Goal: Task Accomplishment & Management: Use online tool/utility

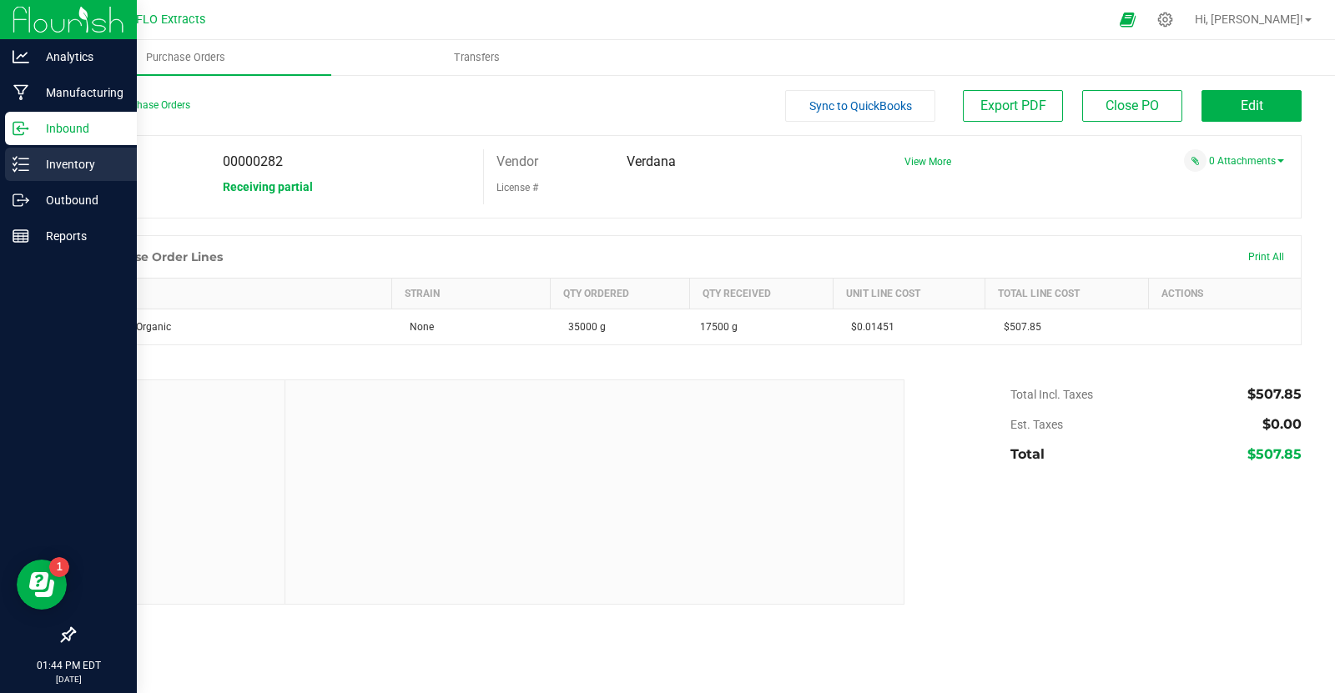
click at [69, 169] on p "Inventory" at bounding box center [79, 164] width 100 height 20
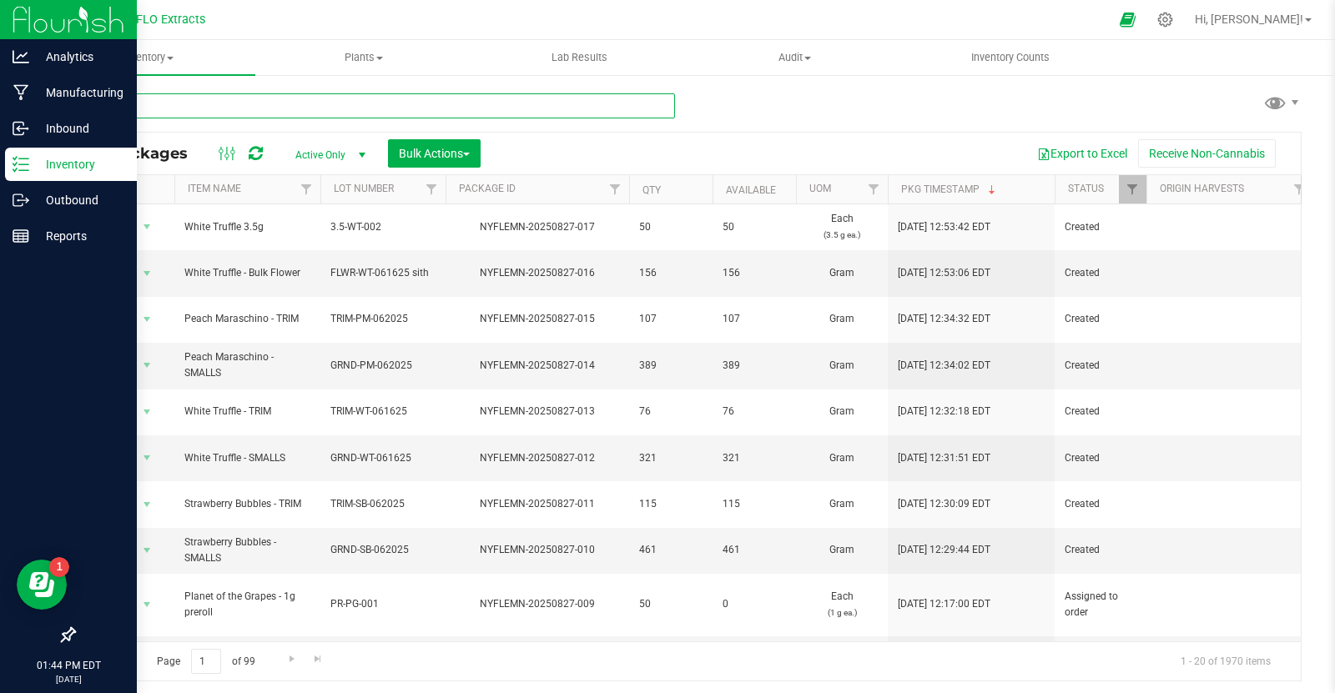
click at [194, 114] on input "text" at bounding box center [374, 105] width 602 height 25
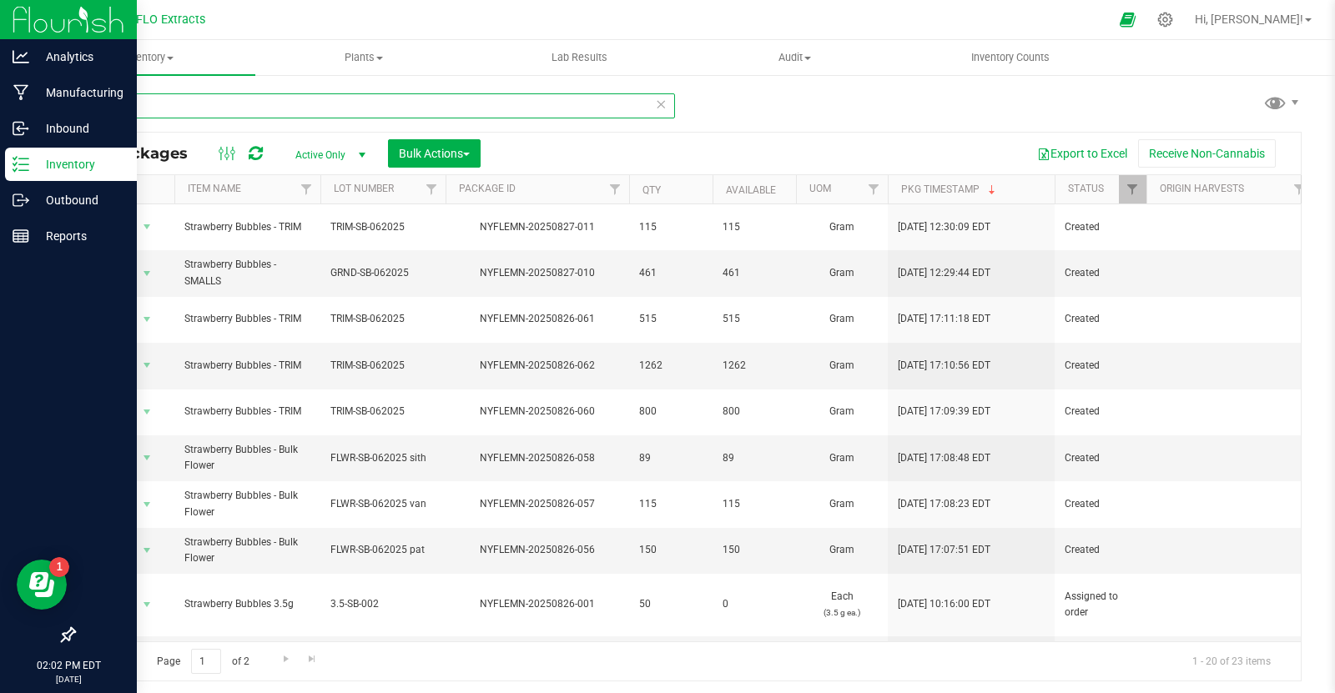
click at [153, 108] on input "straw" at bounding box center [374, 105] width 602 height 25
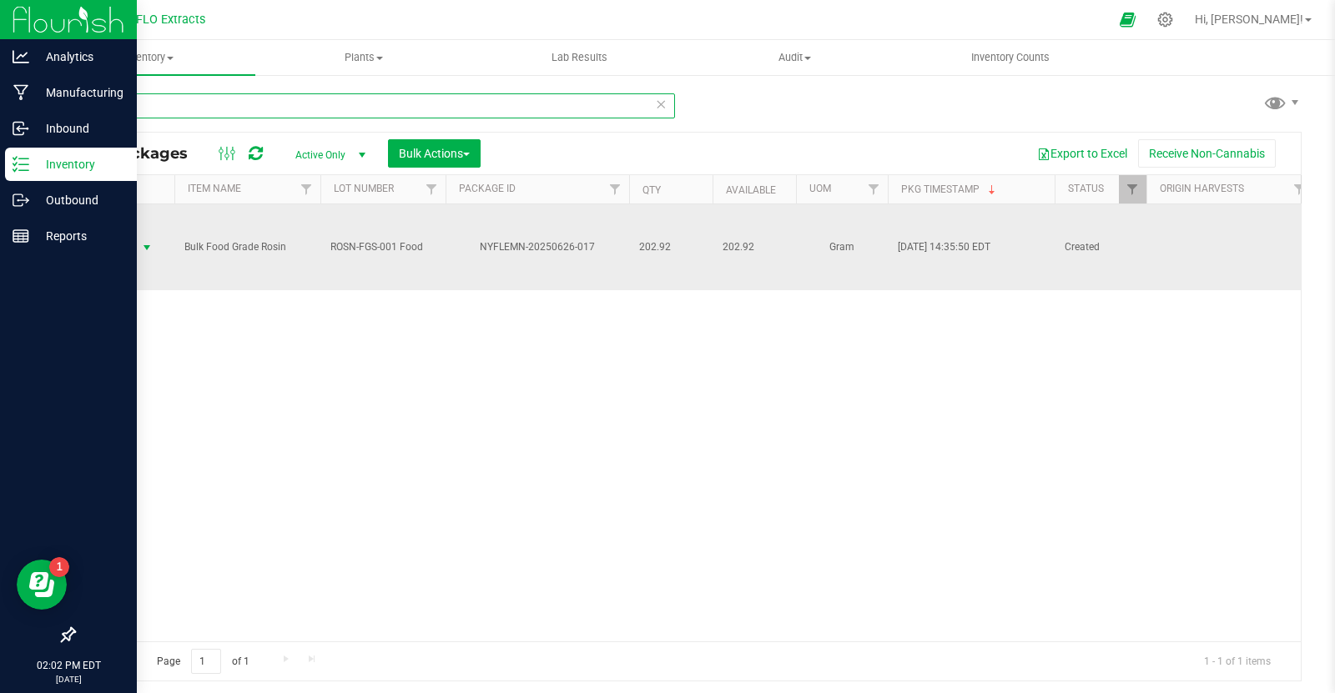
type input "626-017"
click at [144, 243] on span "select" at bounding box center [146, 247] width 13 height 13
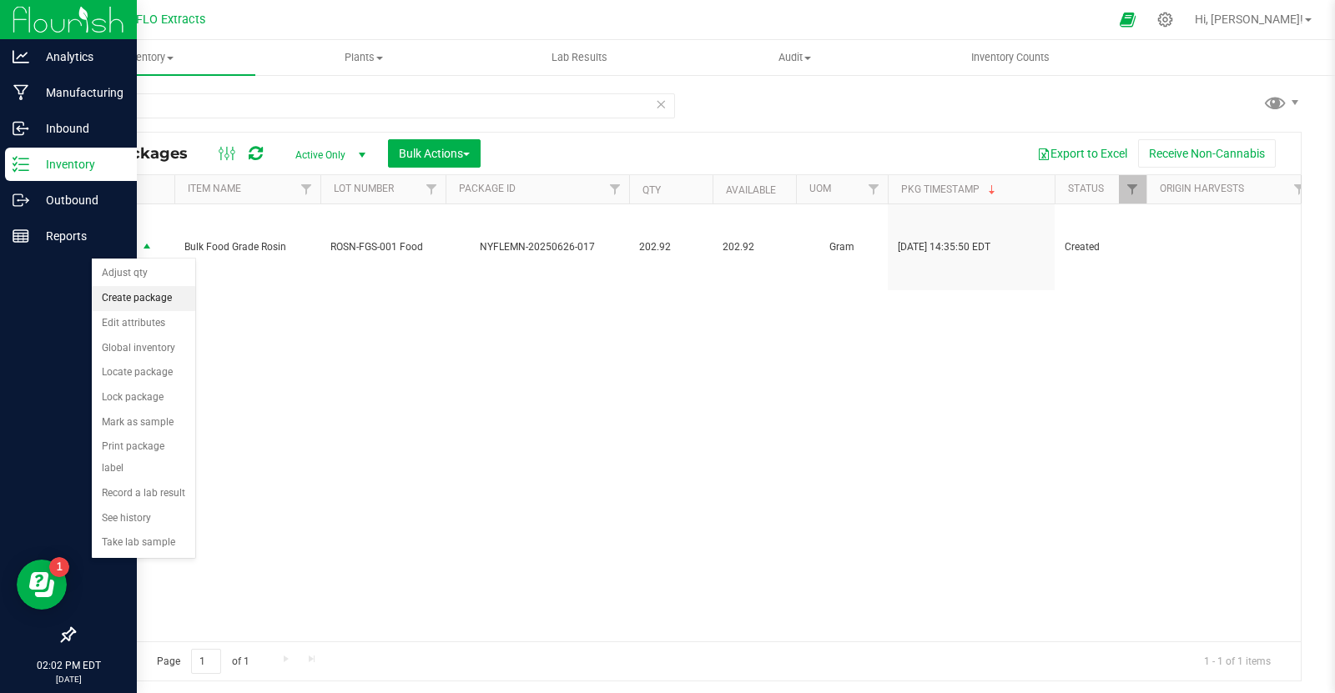
click at [154, 302] on li "Create package" at bounding box center [143, 298] width 103 height 25
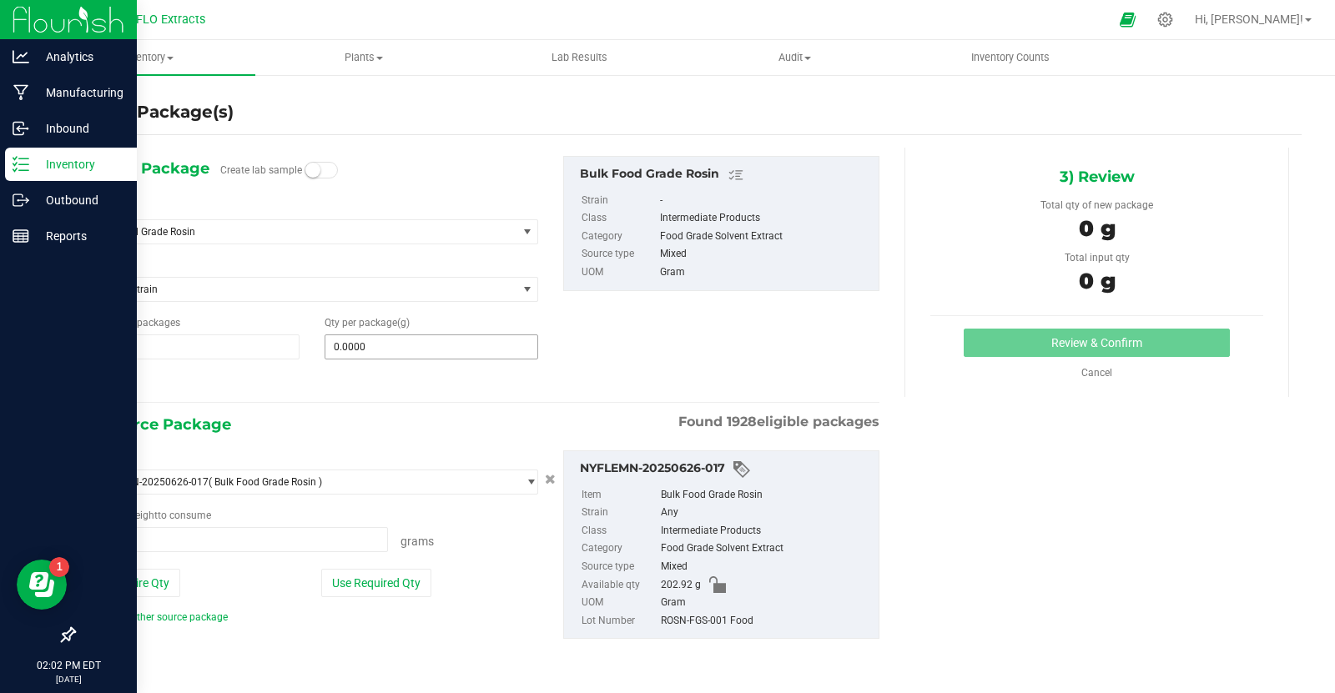
click at [416, 349] on input "0.0000" at bounding box center [431, 346] width 212 height 23
click at [0, 0] on input "text" at bounding box center [0, 0] width 0 height 0
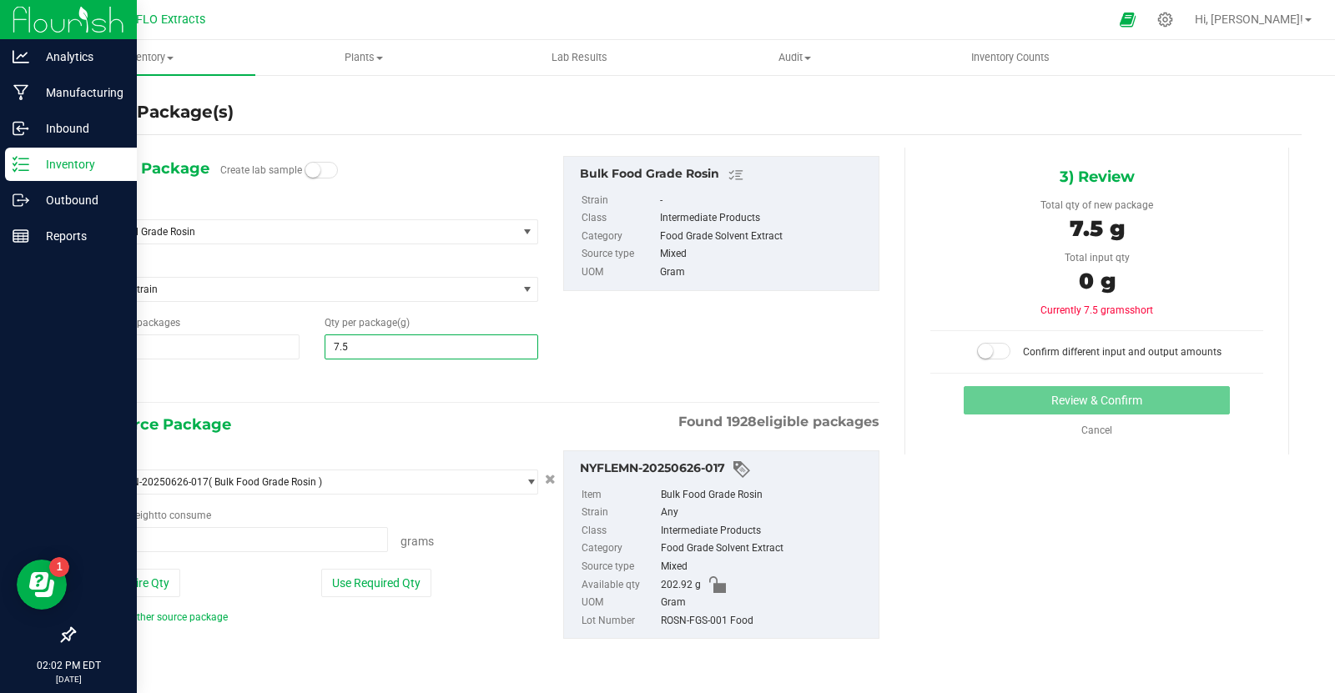
type input "7.53"
type input "7.5300"
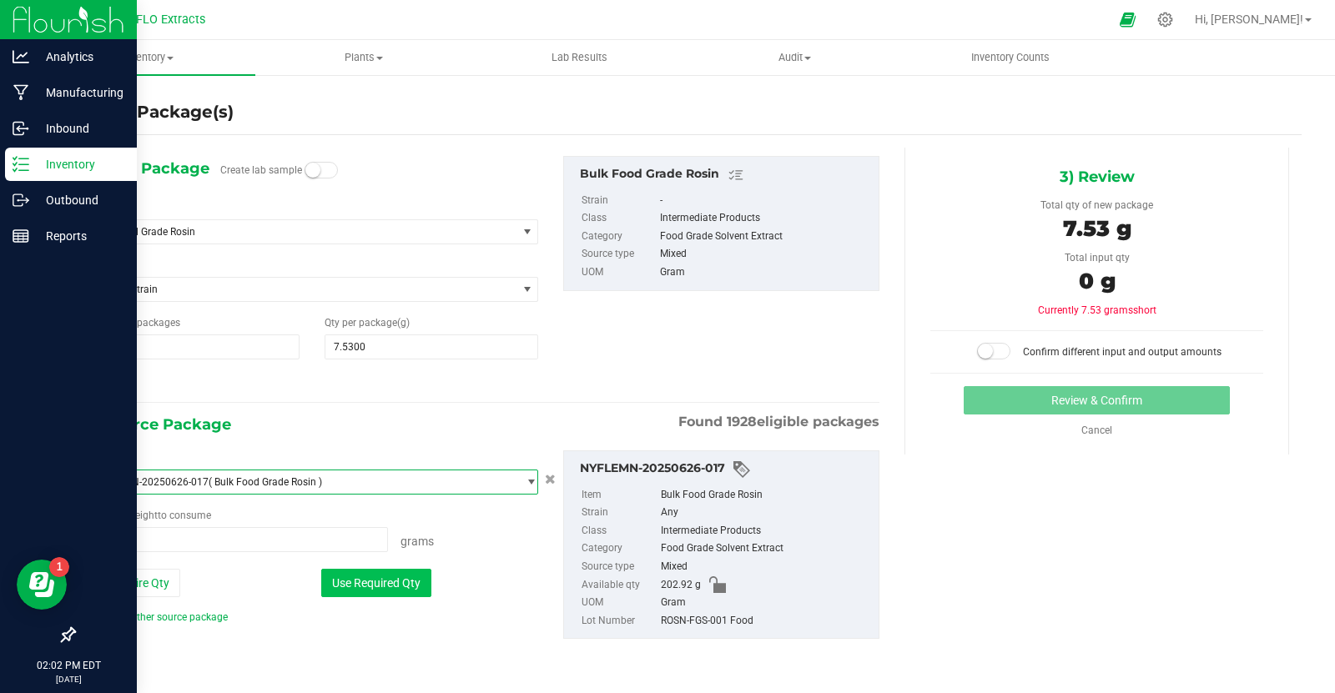
click at [404, 589] on button "Use Required Qty" at bounding box center [376, 583] width 110 height 28
type input "7.5300 g"
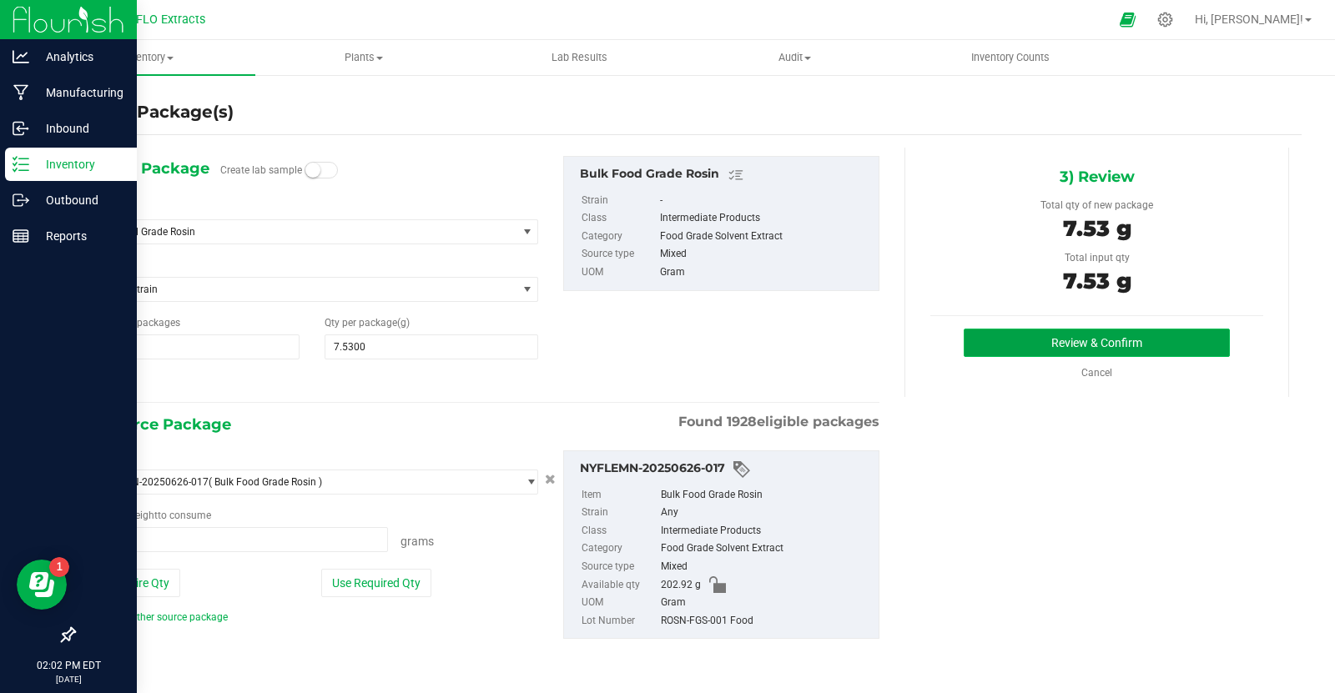
click at [1068, 345] on button "Review & Confirm" at bounding box center [1097, 343] width 266 height 28
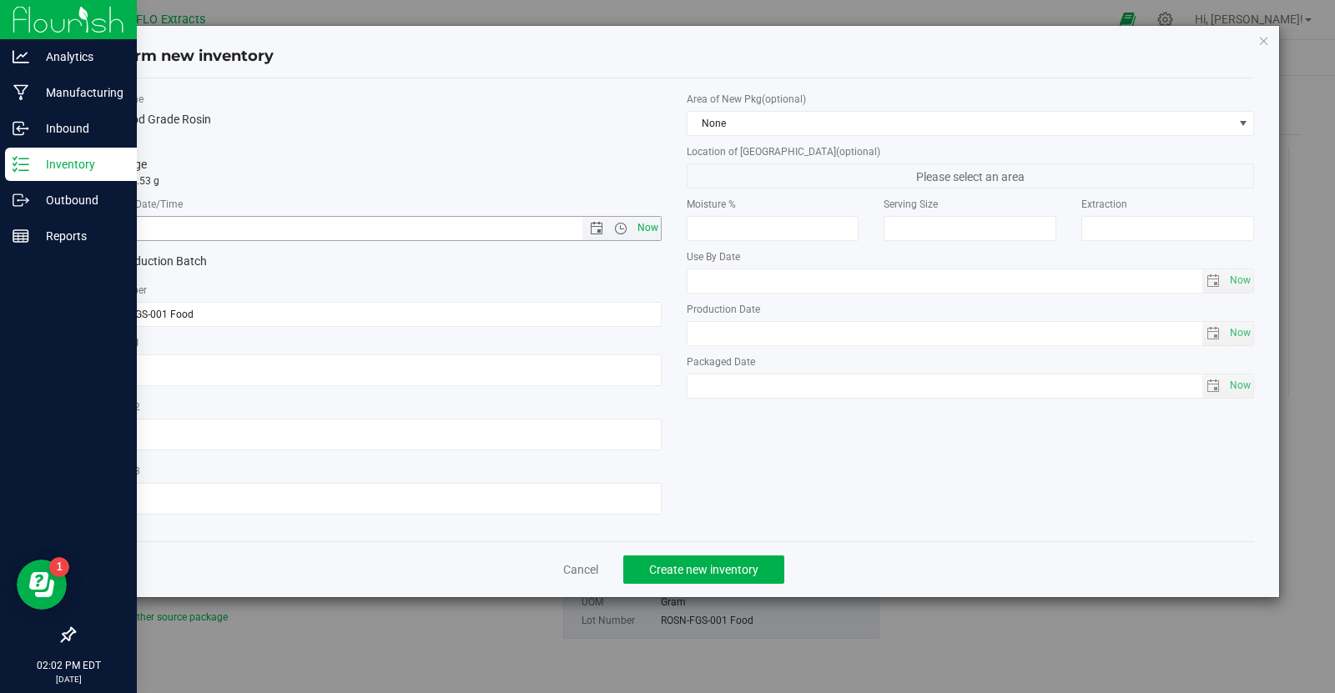
click at [643, 224] on span "Now" at bounding box center [647, 228] width 28 height 24
type input "[DATE] 2:02 PM"
click at [683, 563] on span "Create new inventory" at bounding box center [703, 569] width 109 height 13
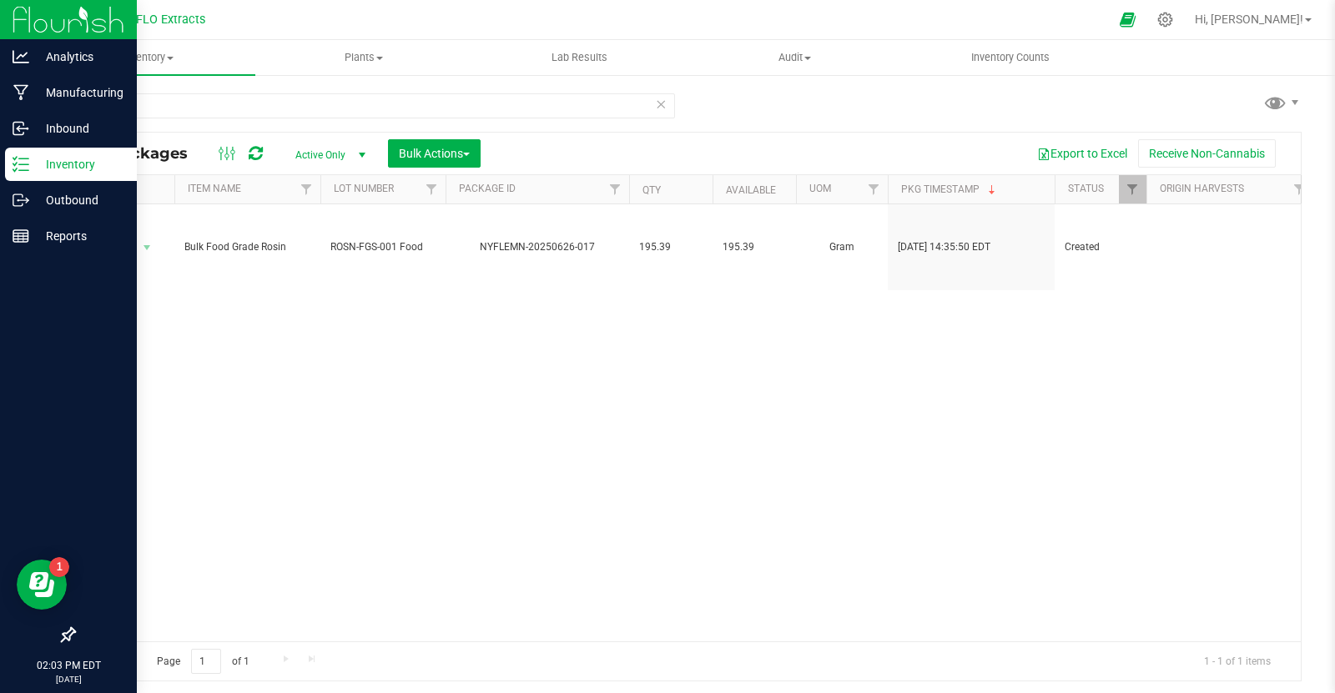
click at [664, 105] on icon at bounding box center [661, 103] width 12 height 20
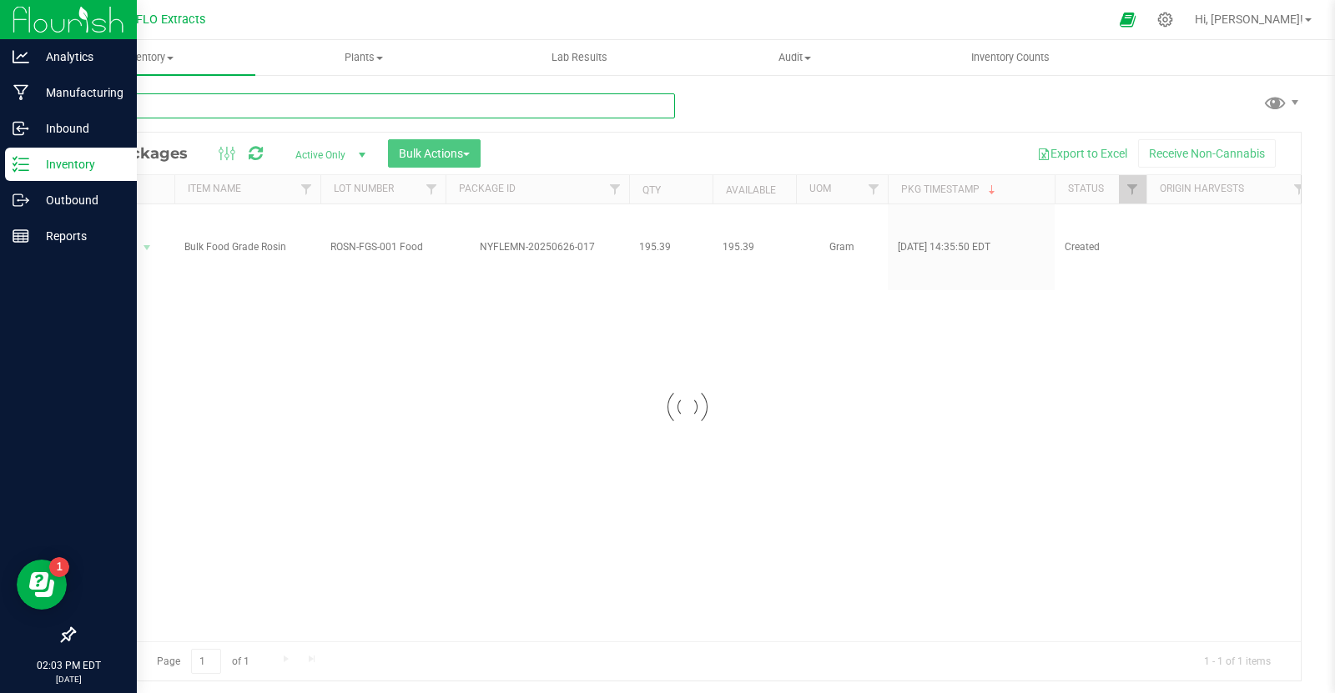
click at [632, 108] on input "text" at bounding box center [374, 105] width 602 height 25
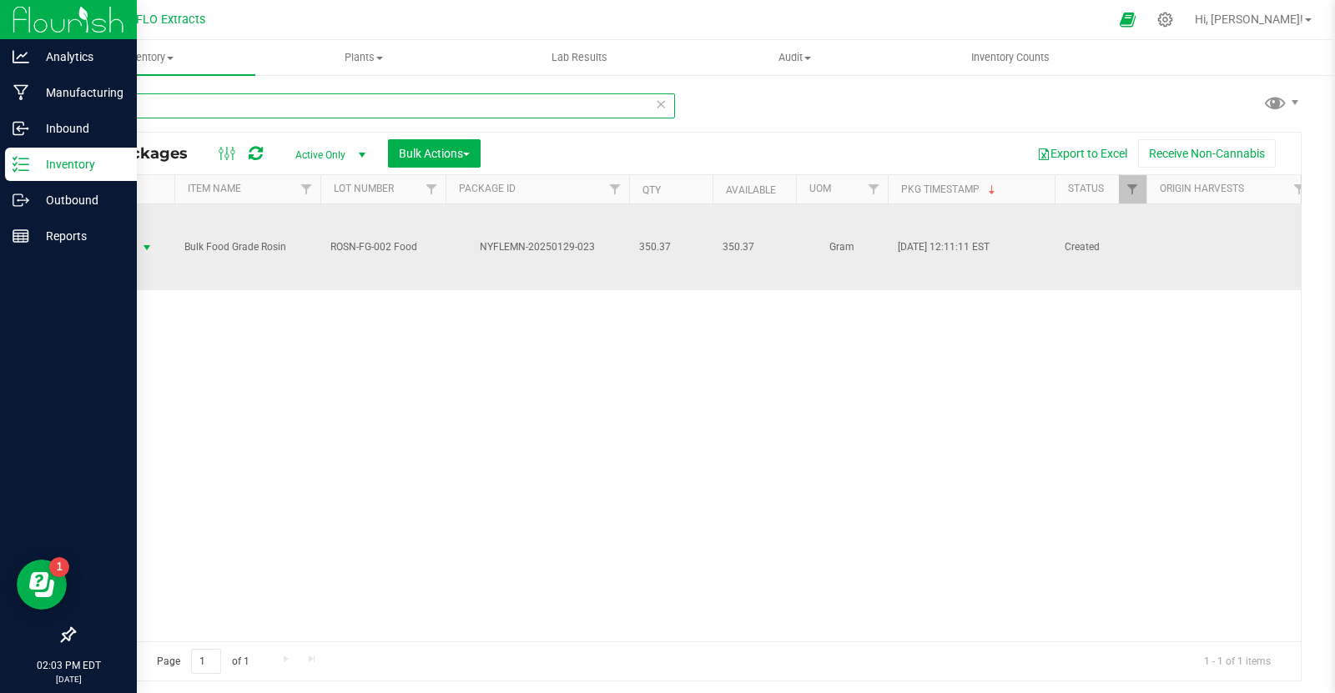
type input "129-023"
click at [149, 243] on span "select" at bounding box center [146, 247] width 13 height 13
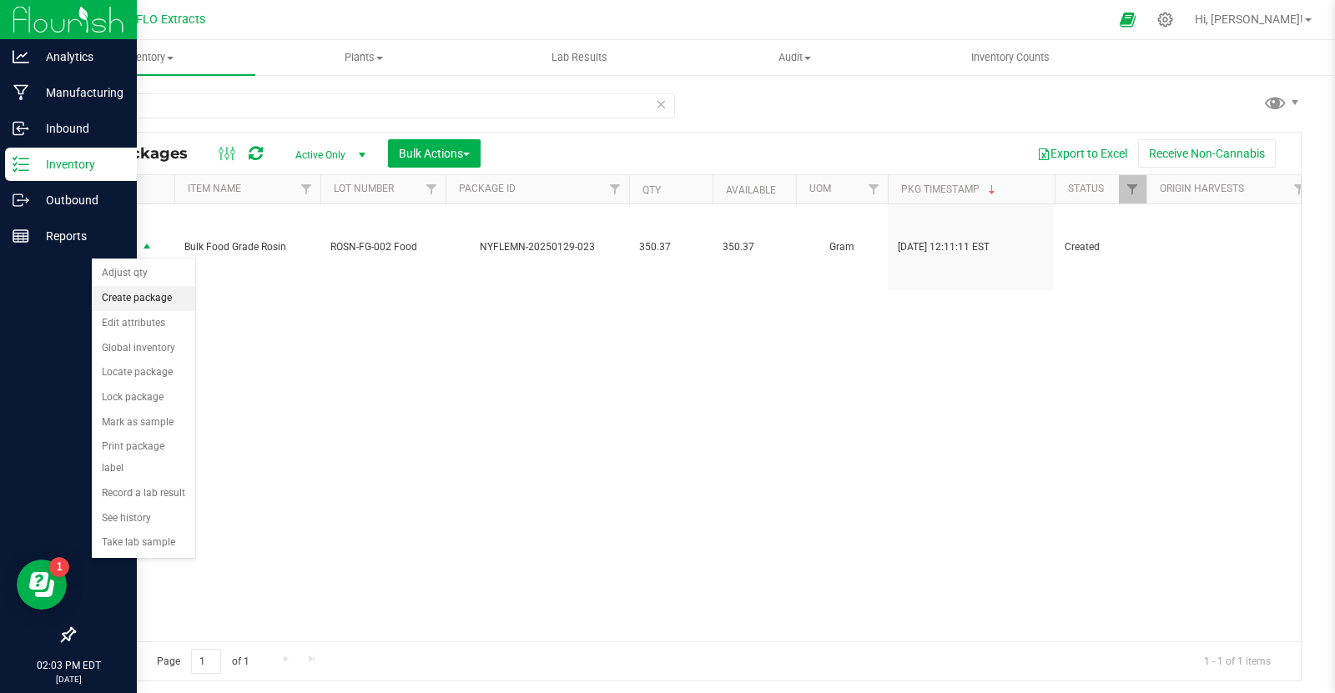
click at [149, 293] on li "Create package" at bounding box center [143, 298] width 103 height 25
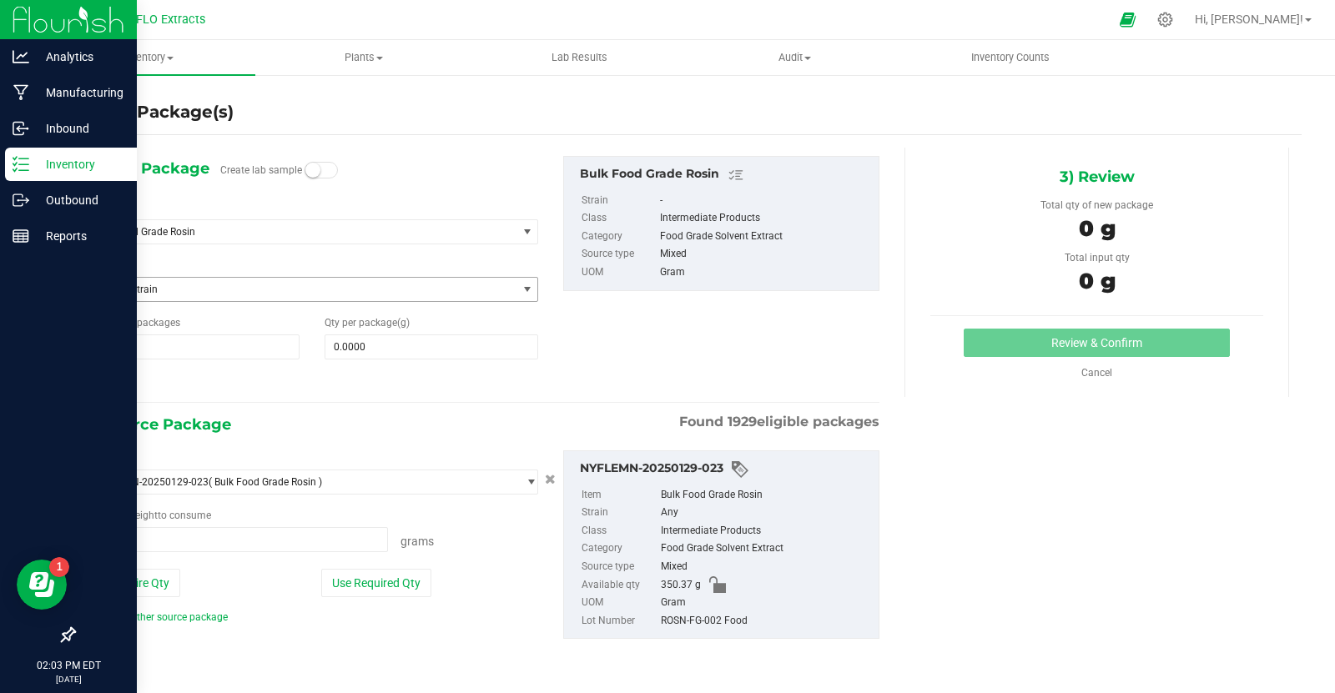
type input "0.0000 g"
click at [385, 345] on input "0.0000" at bounding box center [431, 346] width 212 height 23
click at [385, 345] on input "text" at bounding box center [431, 346] width 212 height 23
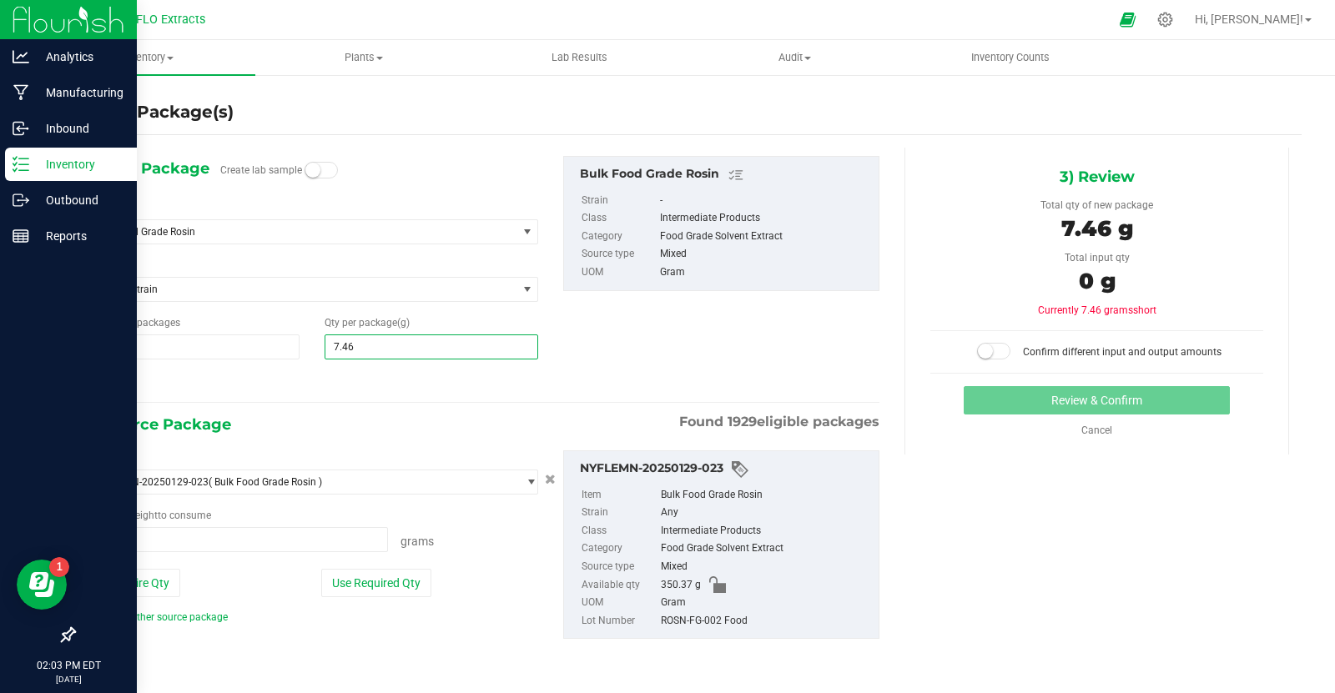
type input "7.465"
click at [373, 569] on button "Use Required Qty" at bounding box center [376, 583] width 110 height 28
type input "7.4650"
type input "7.4650 g"
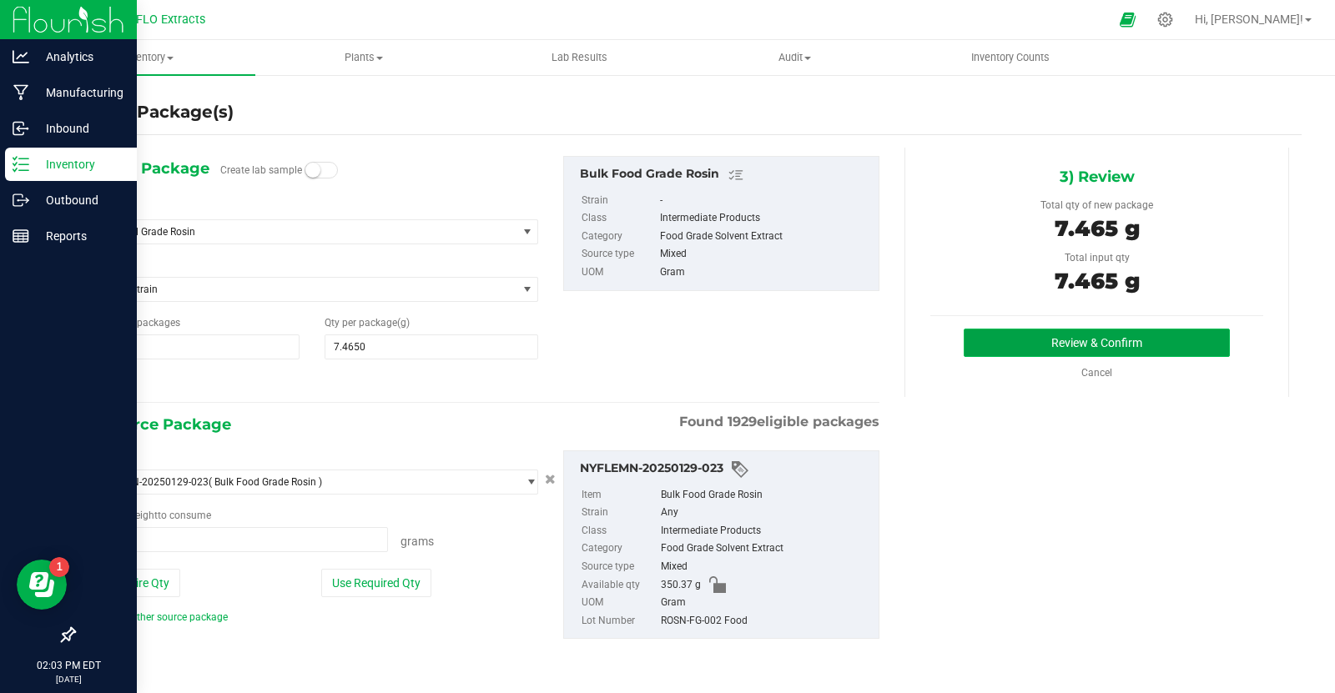
click at [1115, 338] on button "Review & Confirm" at bounding box center [1097, 343] width 266 height 28
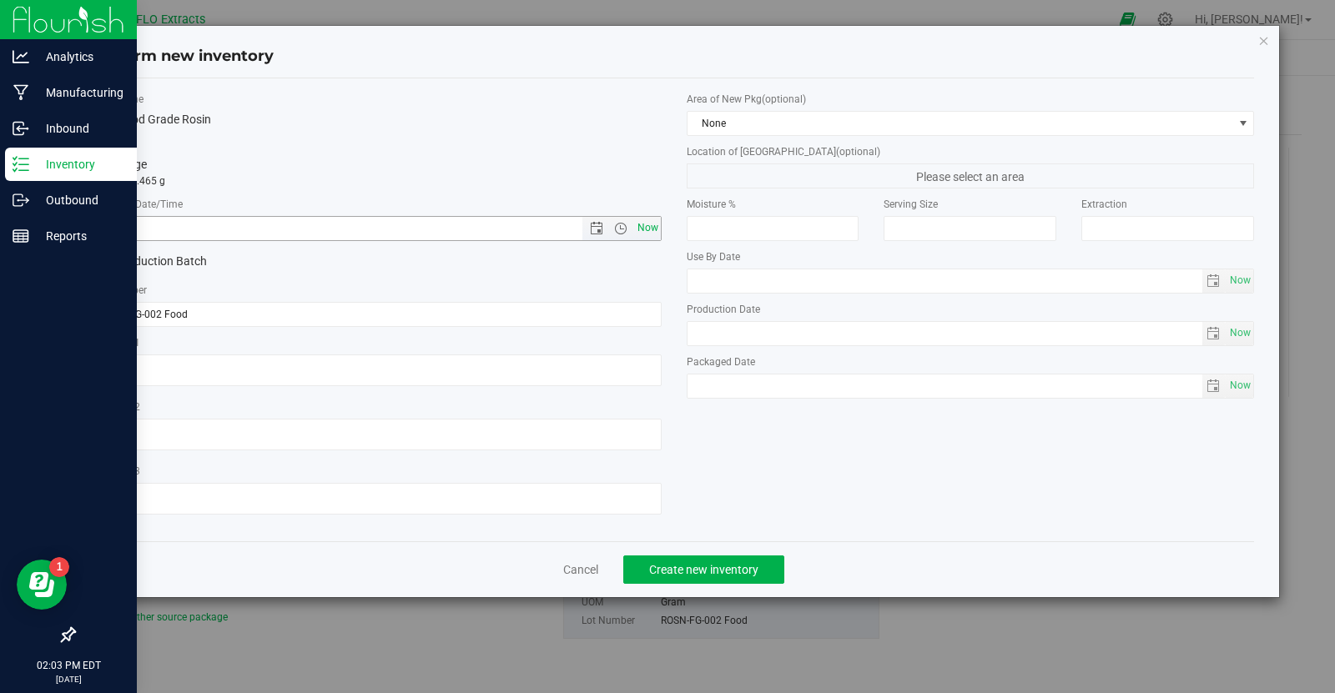
click at [641, 230] on span "Now" at bounding box center [647, 228] width 28 height 24
type input "[DATE] 2:03 PM"
click at [758, 576] on button "Create new inventory" at bounding box center [703, 570] width 161 height 28
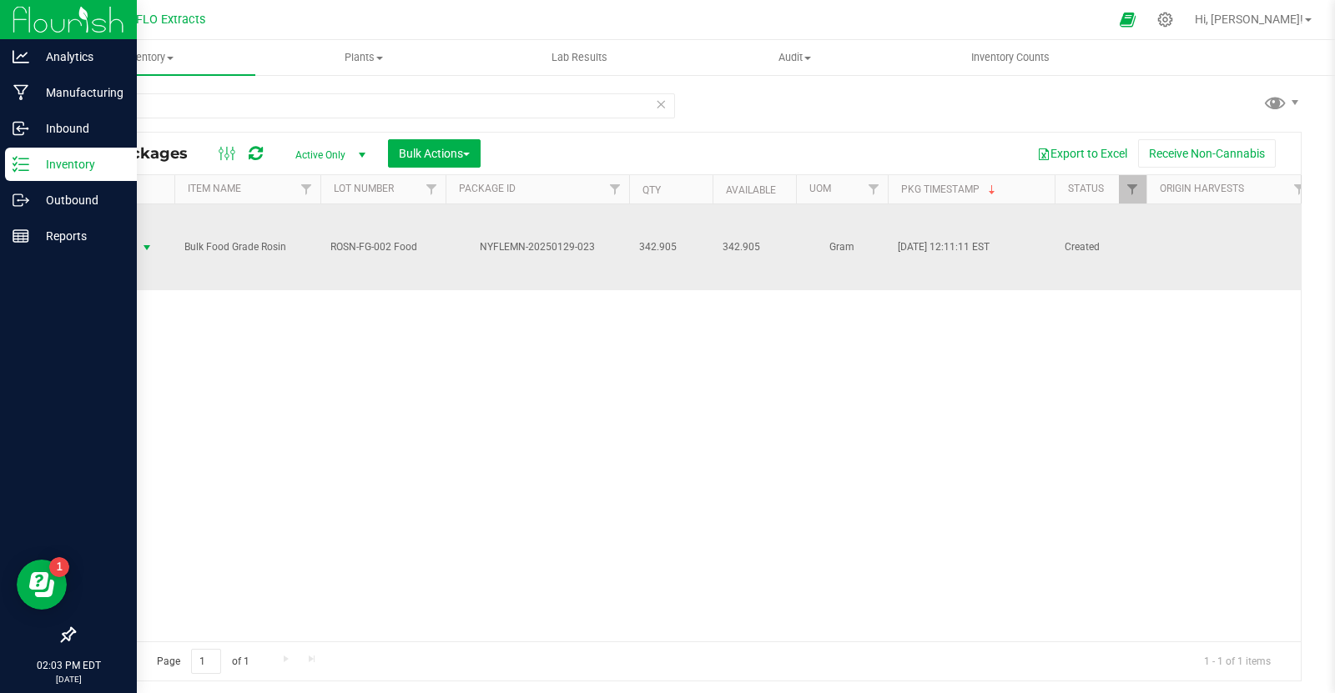
click at [144, 244] on span "select" at bounding box center [146, 247] width 13 height 13
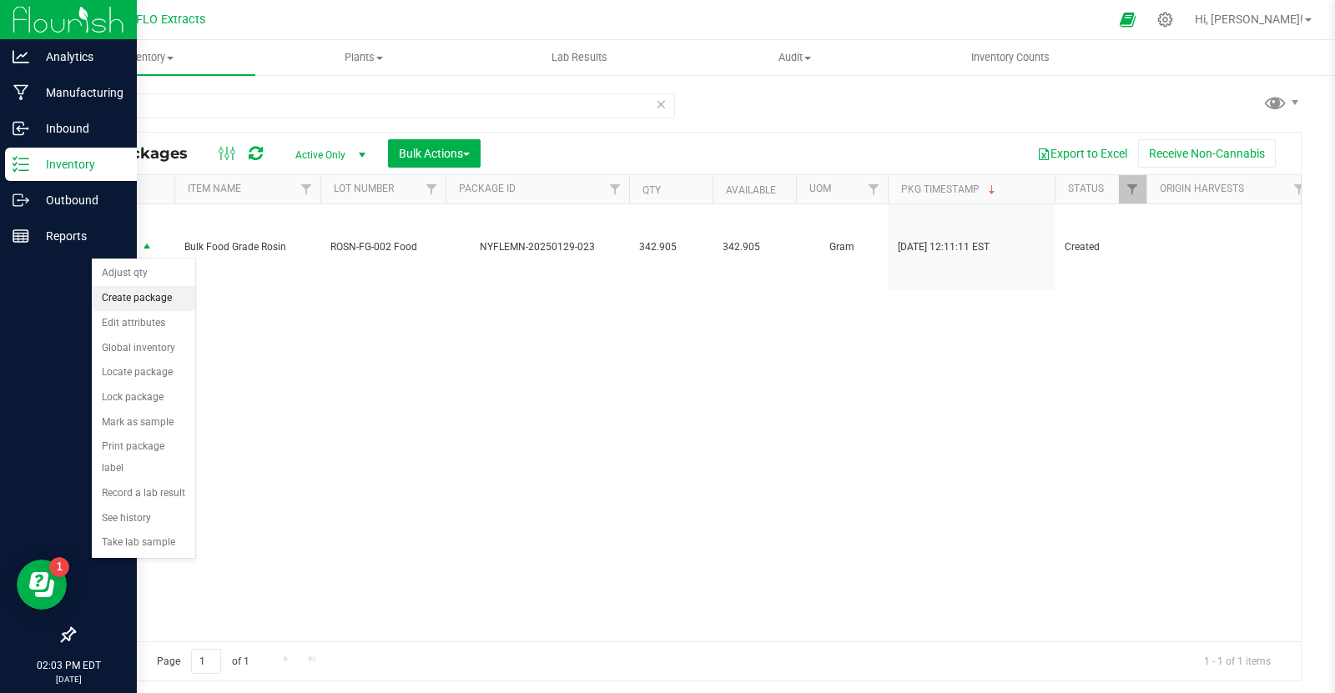
click at [158, 301] on li "Create package" at bounding box center [143, 298] width 103 height 25
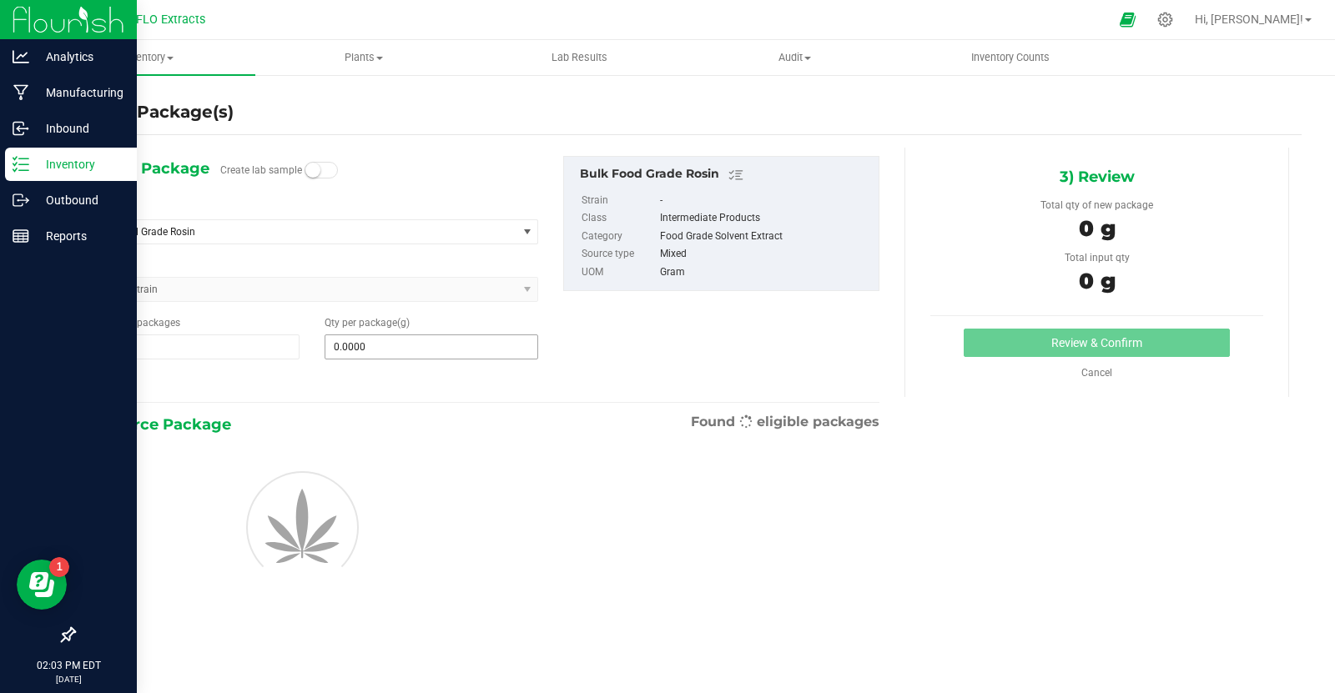
click at [400, 346] on input "0.0000" at bounding box center [431, 346] width 212 height 23
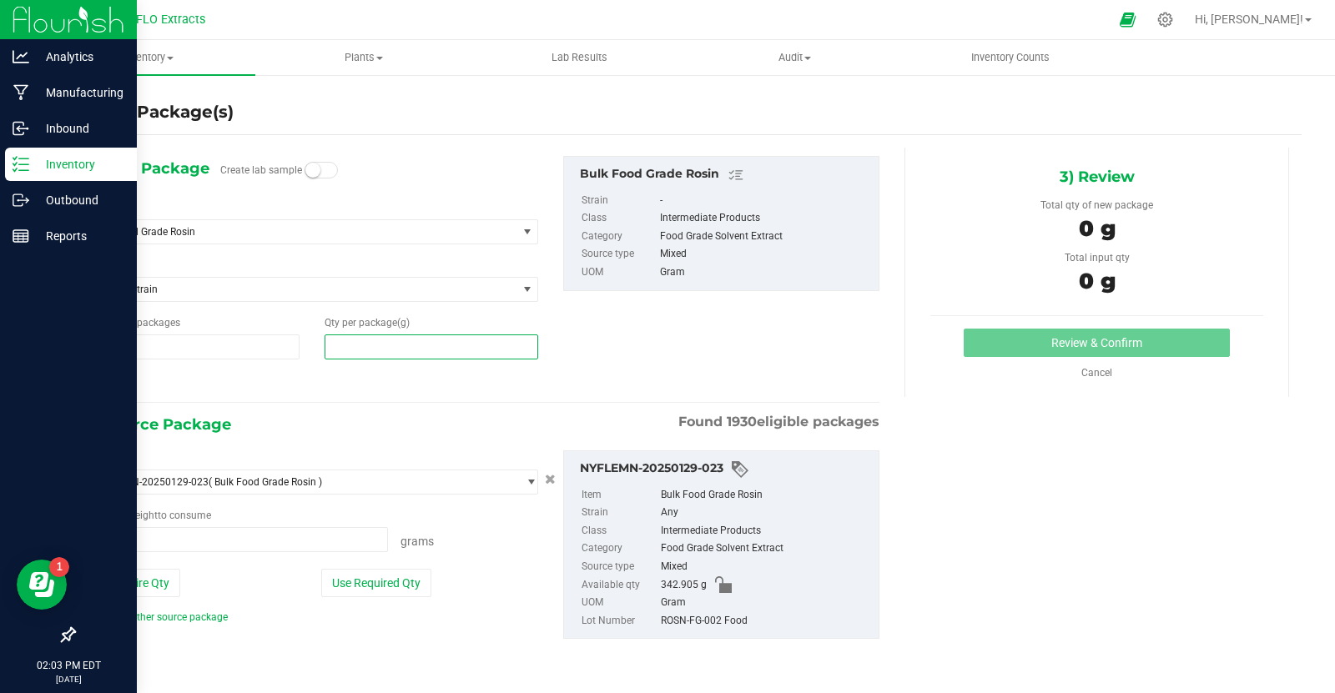
type input "0.0000 g"
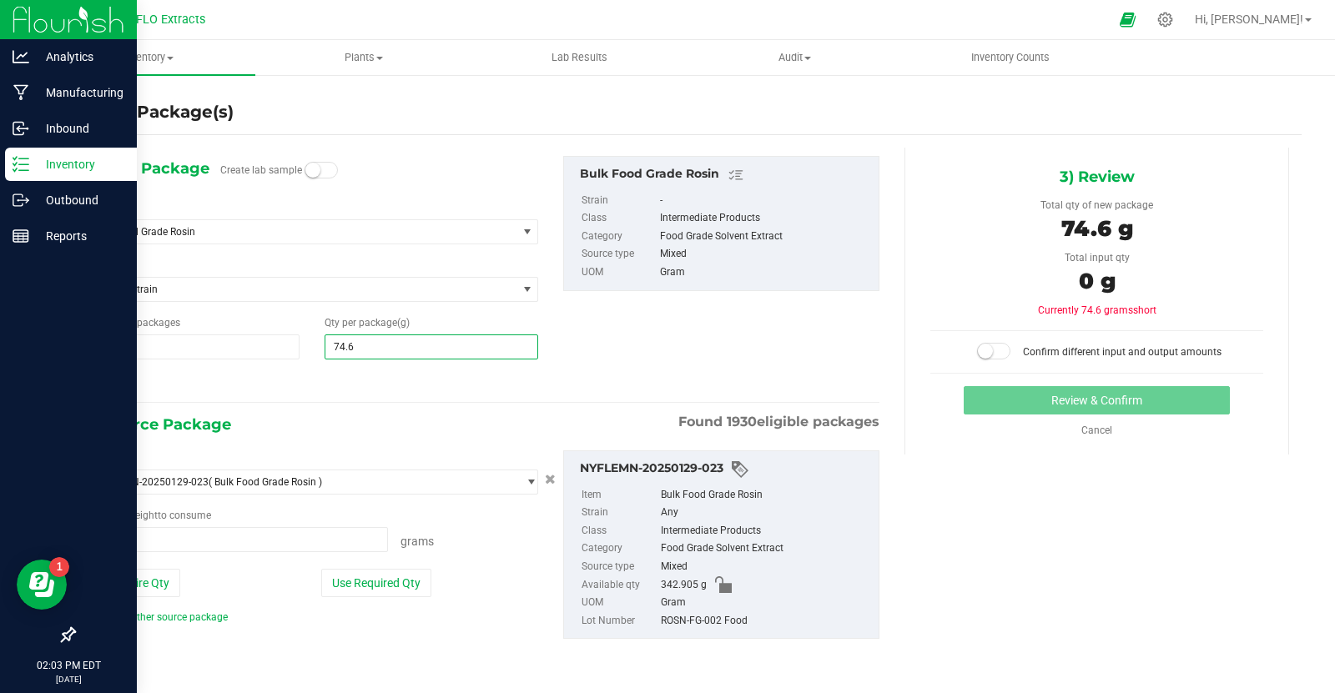
type input "74.65"
click at [382, 581] on button "Use Required Qty" at bounding box center [376, 583] width 110 height 28
type input "74.6500"
type input "74.6500 g"
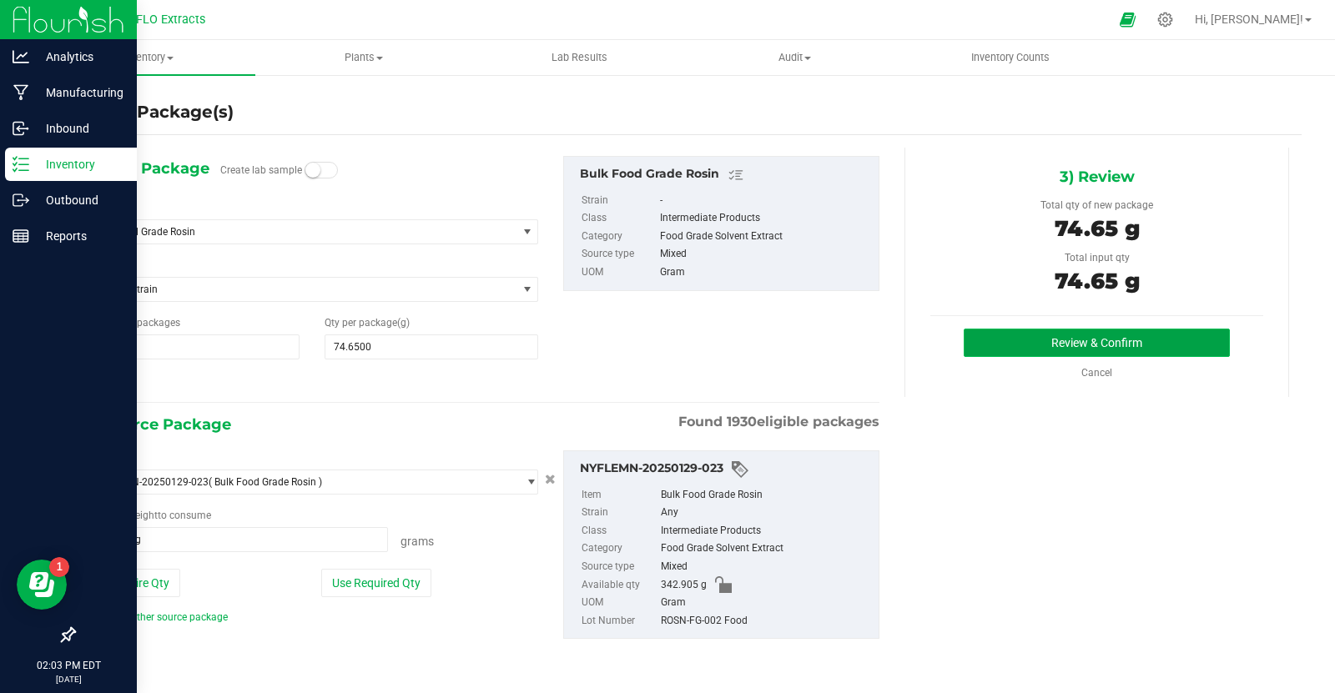
click at [1080, 340] on button "Review & Confirm" at bounding box center [1097, 343] width 266 height 28
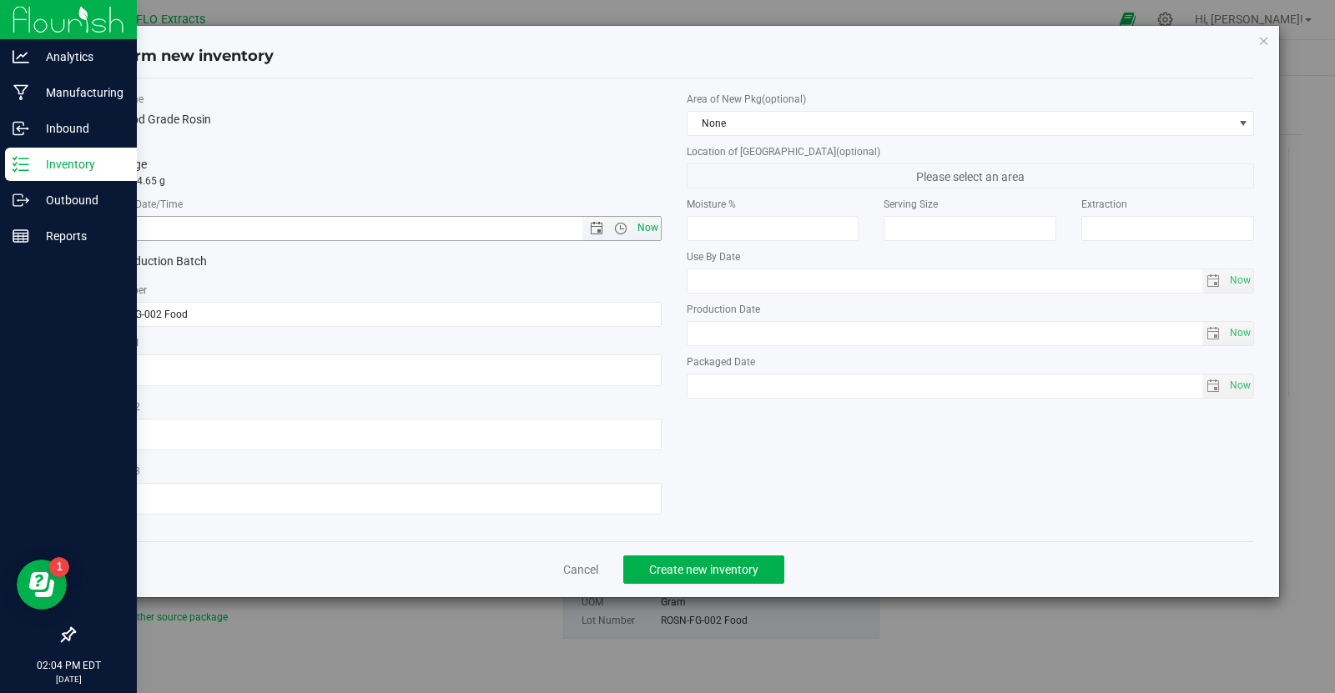
click at [648, 234] on span "Now" at bounding box center [647, 228] width 28 height 24
type input "[DATE] 2:04 PM"
click at [700, 567] on span "Create new inventory" at bounding box center [703, 569] width 109 height 13
